Goal: Task Accomplishment & Management: Manage account settings

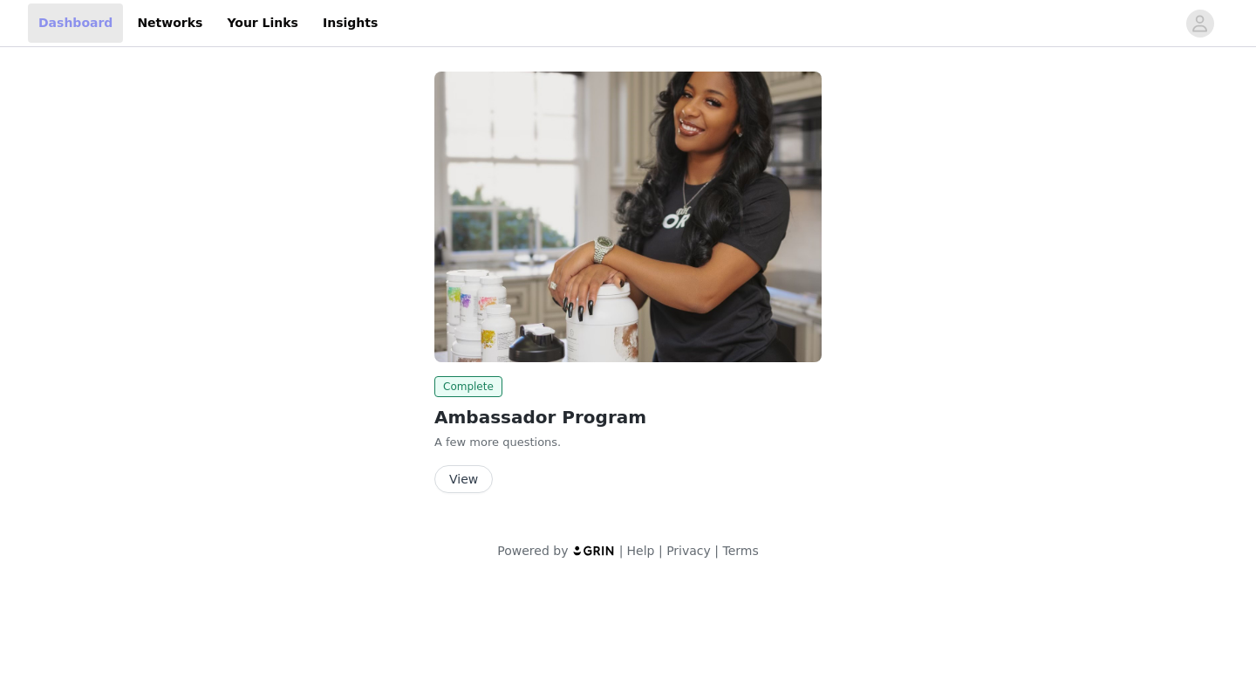
click at [110, 19] on link "Dashboard" at bounding box center [75, 22] width 95 height 39
click at [128, 20] on link "Networks" at bounding box center [169, 22] width 86 height 39
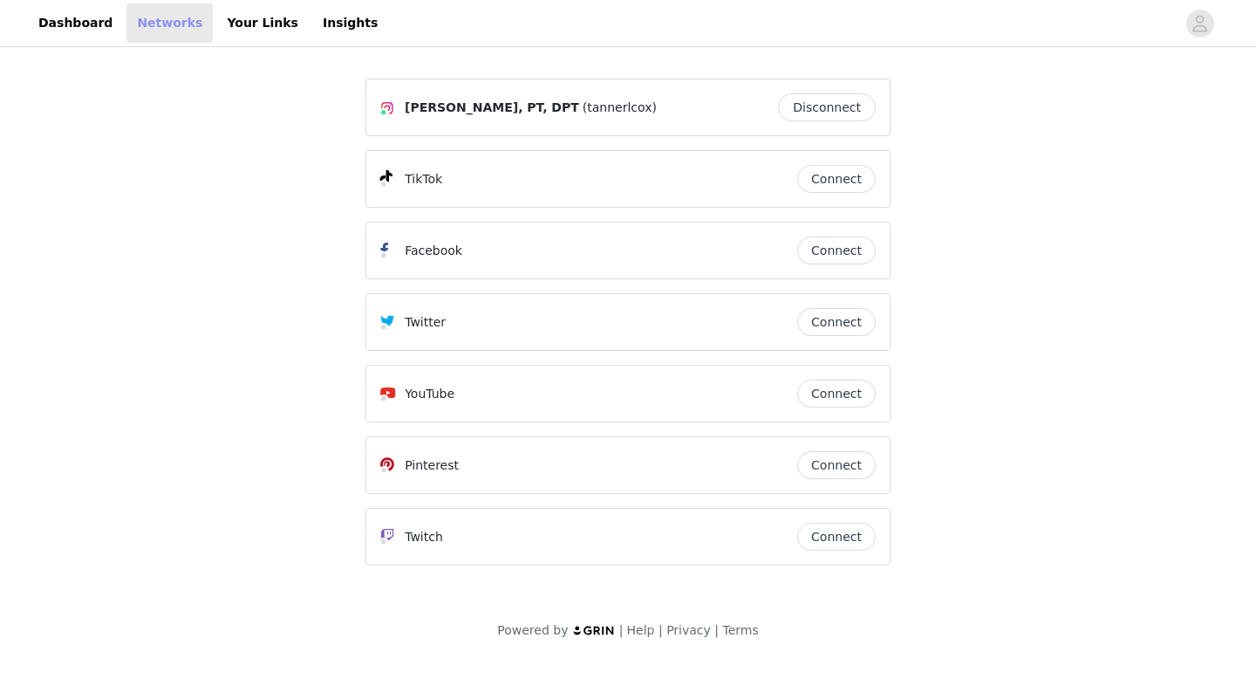
click at [178, 23] on link "Networks" at bounding box center [169, 22] width 86 height 39
click at [216, 23] on link "Your Links" at bounding box center [262, 22] width 92 height 39
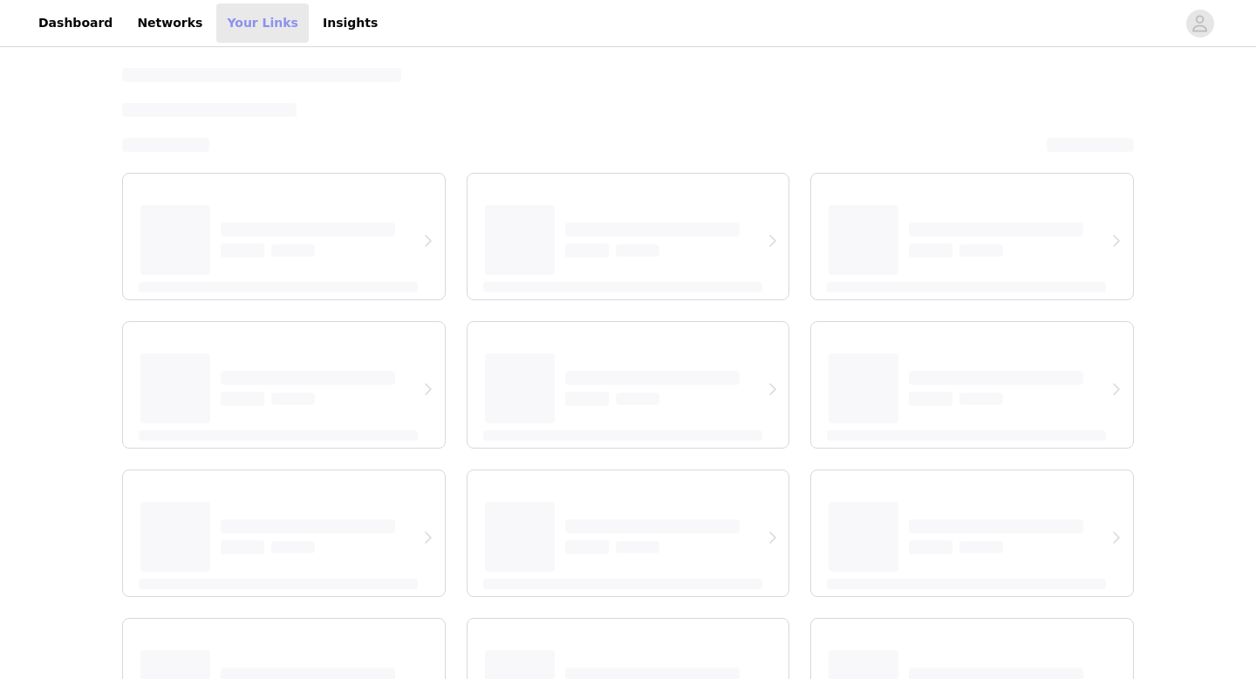
select select "12"
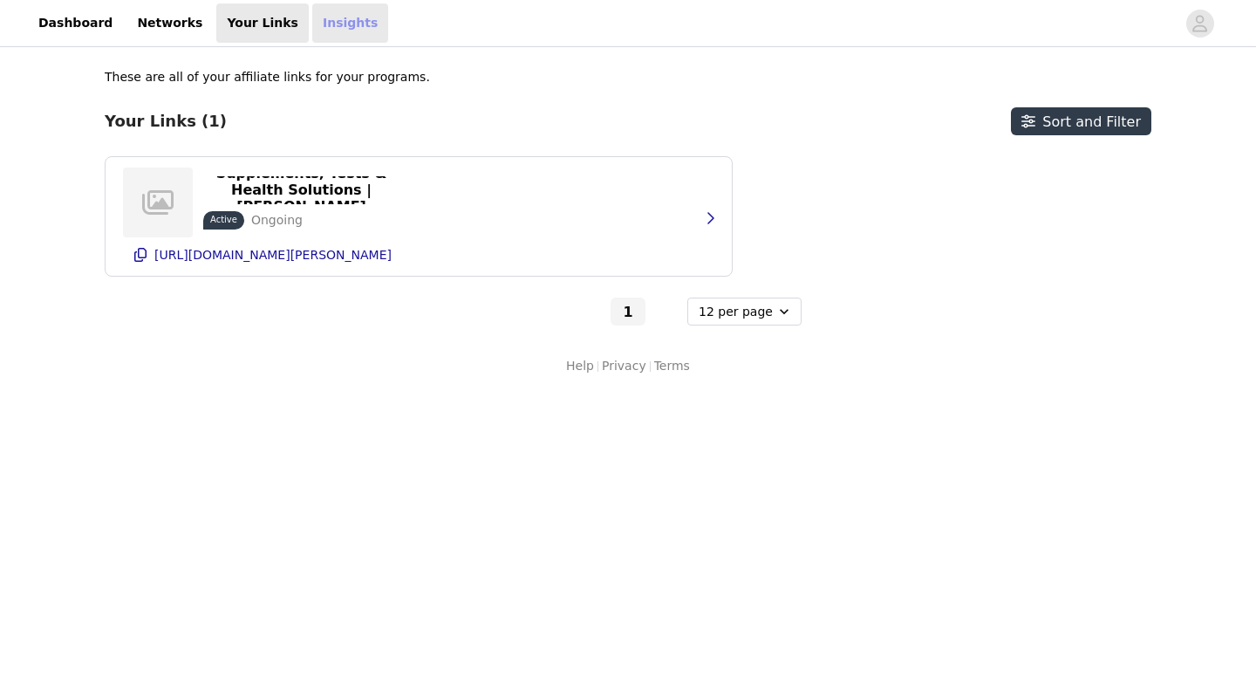
click at [341, 20] on link "Insights" at bounding box center [350, 22] width 76 height 39
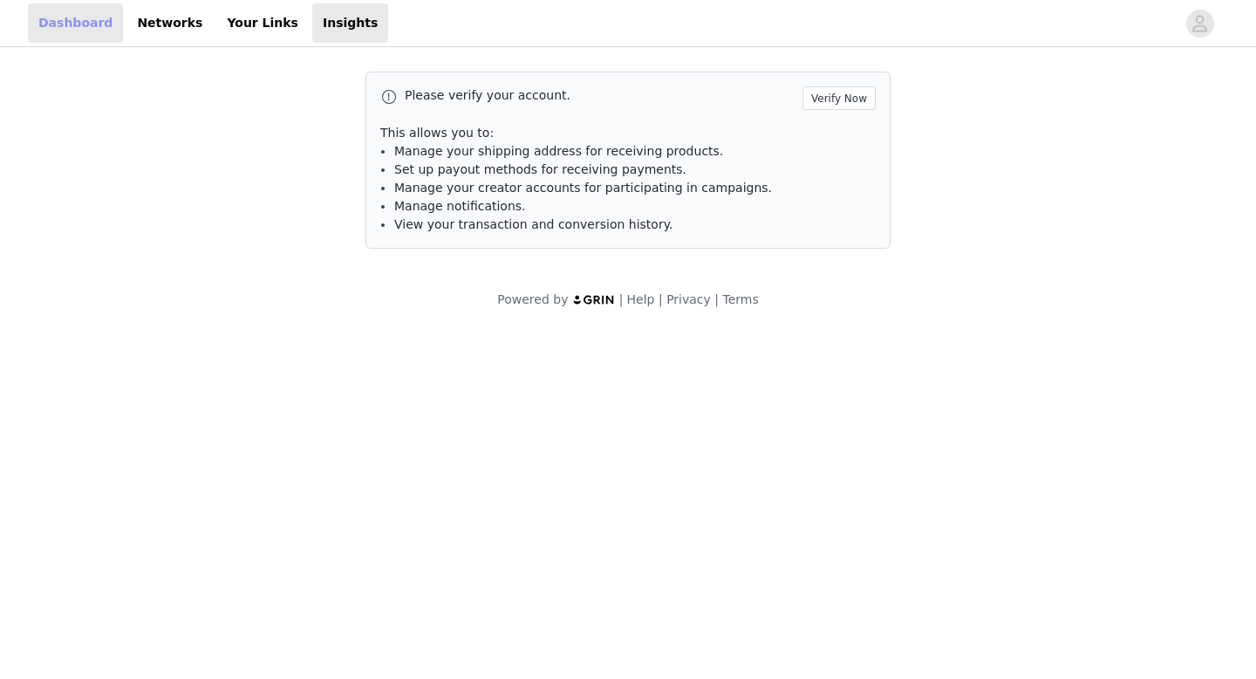
click at [103, 12] on link "Dashboard" at bounding box center [75, 22] width 95 height 39
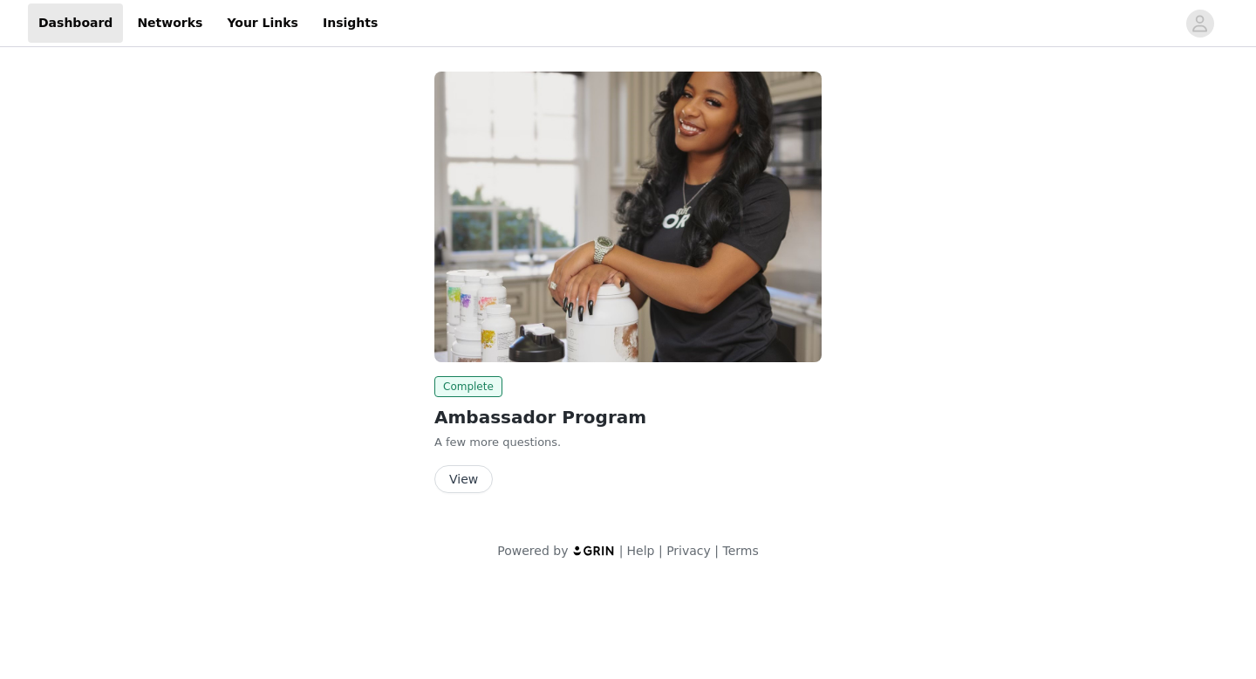
click at [532, 198] on img at bounding box center [627, 217] width 387 height 290
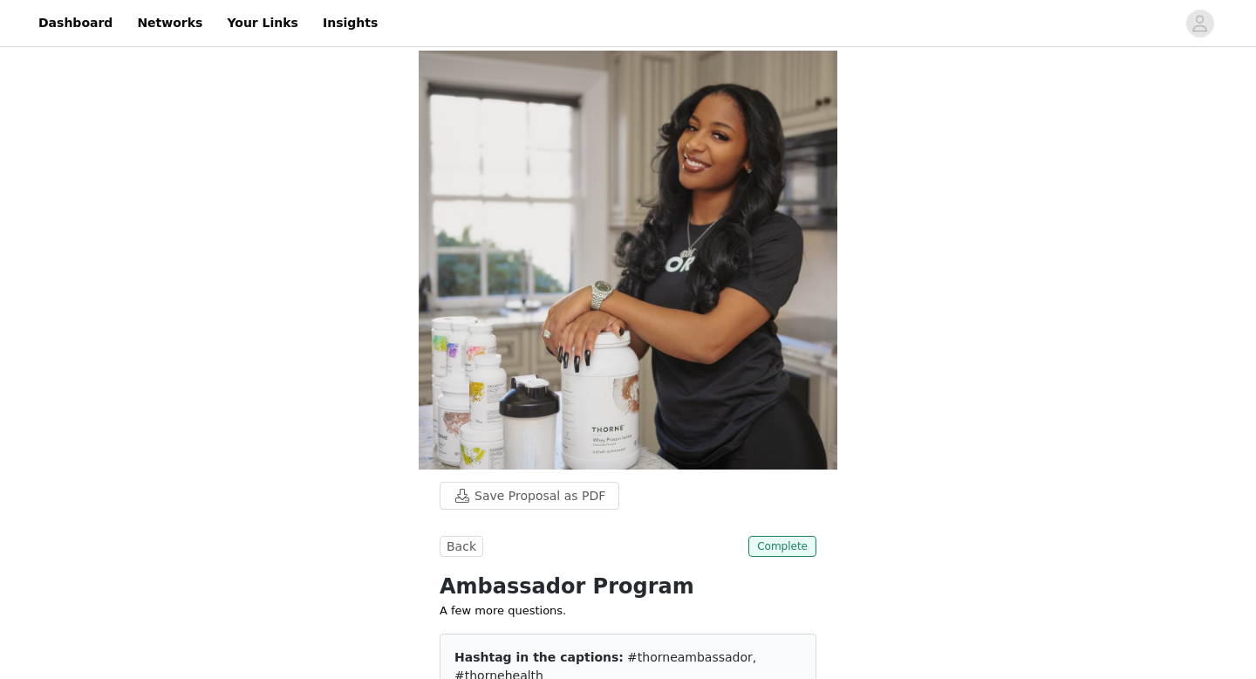
click at [1197, 6] on div "Dashboard Networks Your Links Insights" at bounding box center [628, 22] width 1256 height 39
click at [1197, 17] on icon "avatar" at bounding box center [1200, 23] width 15 height 17
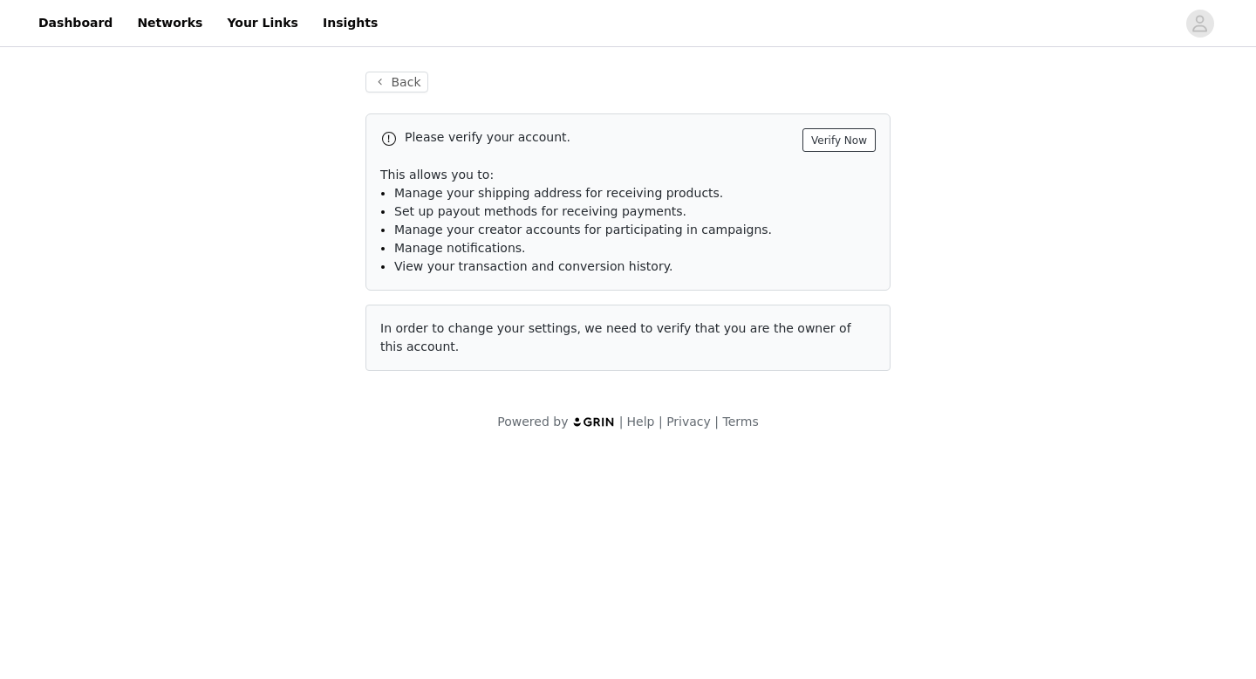
click at [830, 139] on button "Verify Now" at bounding box center [838, 140] width 73 height 24
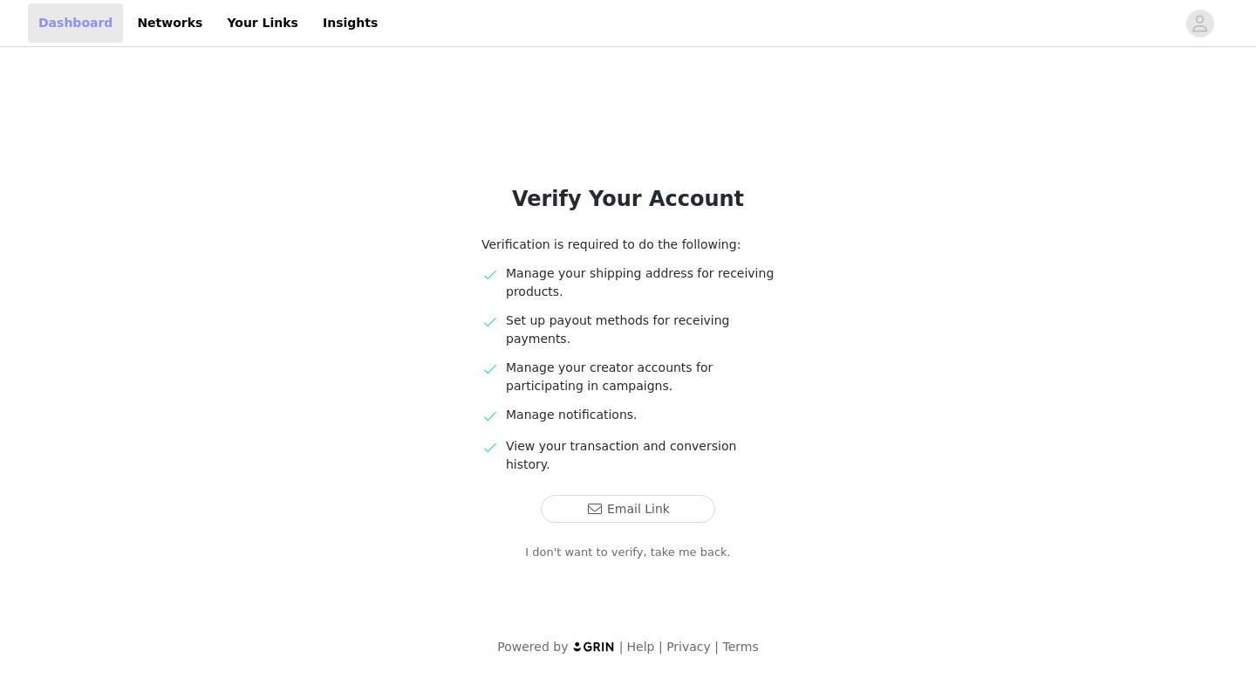
click at [99, 17] on link "Dashboard" at bounding box center [75, 22] width 95 height 39
